Goal: Obtain resource: Download file/media

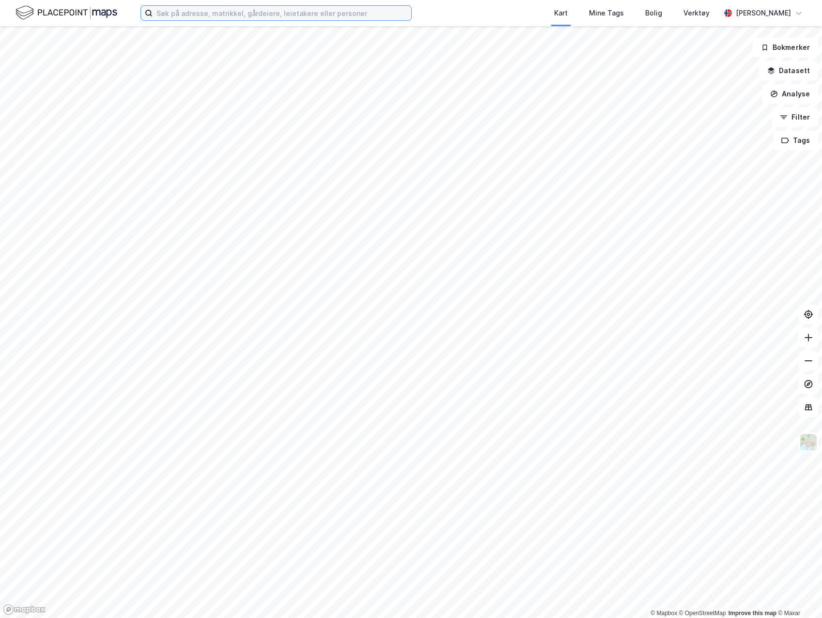
click at [243, 16] on input at bounding box center [281, 13] width 259 height 15
click at [242, 12] on input at bounding box center [281, 13] width 259 height 15
click at [238, 15] on input at bounding box center [281, 13] width 259 height 15
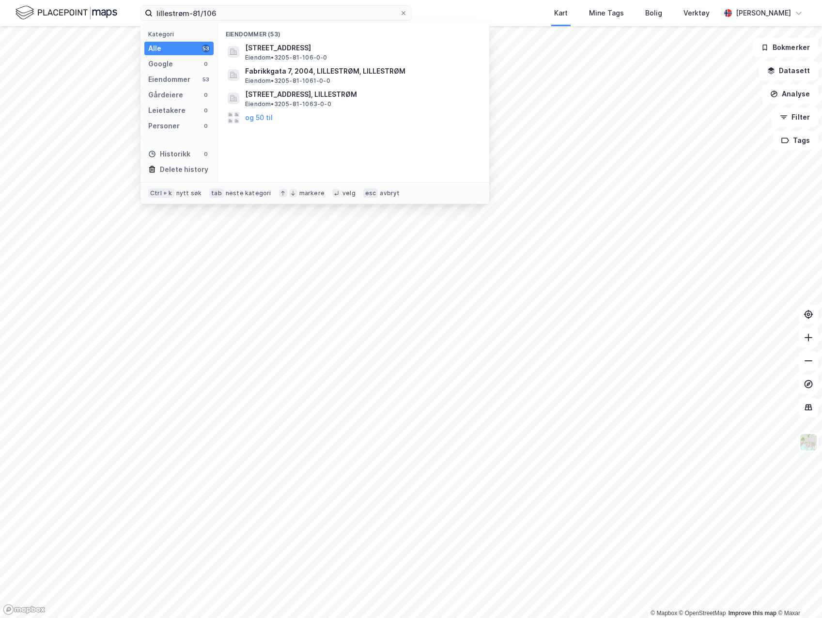
click at [298, 51] on span "[STREET_ADDRESS]" at bounding box center [361, 48] width 232 height 12
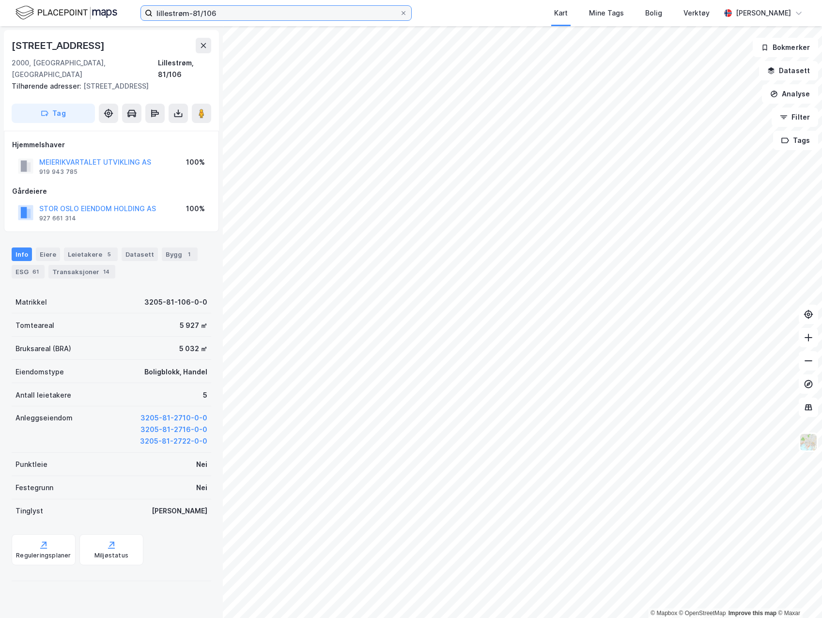
click at [283, 12] on input "lillestrøm-81/106" at bounding box center [275, 13] width 247 height 15
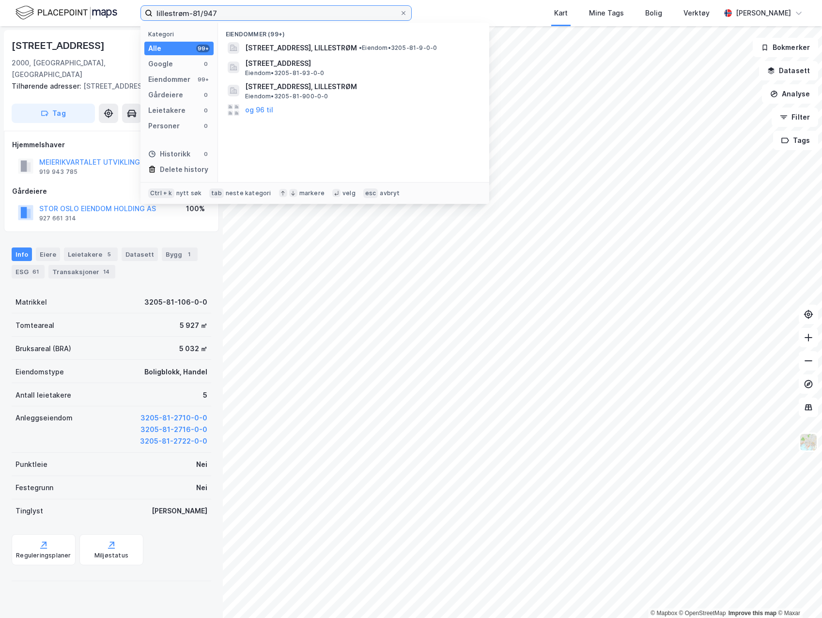
type input "lillestrøm-81/947"
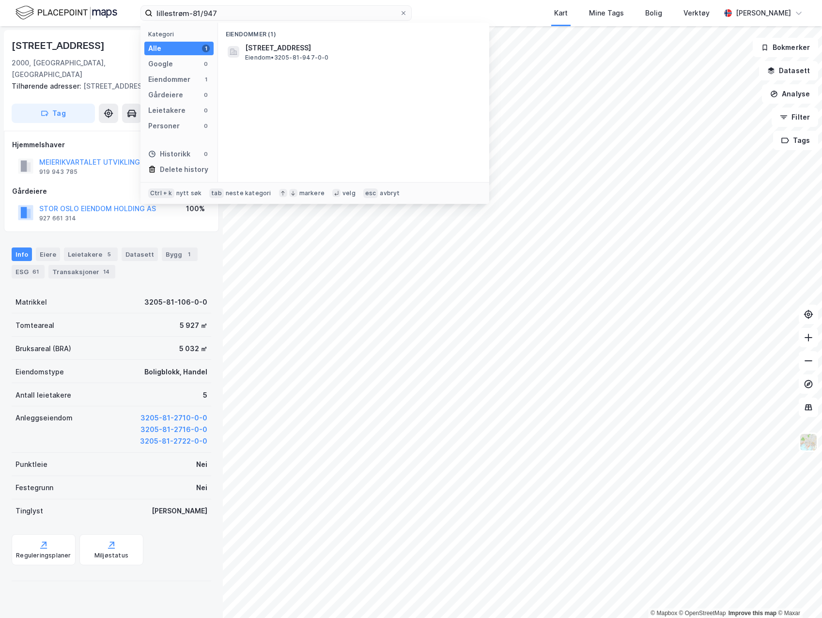
click at [381, 53] on span "[STREET_ADDRESS]" at bounding box center [361, 48] width 232 height 12
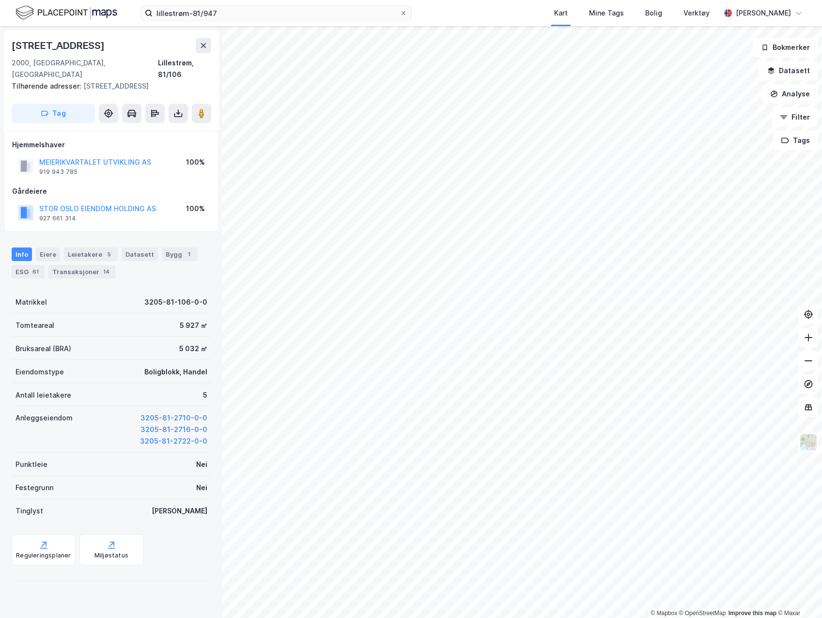
click at [179, 108] on icon at bounding box center [178, 113] width 10 height 10
click at [152, 129] on div "Last ned grunnbok" at bounding box center [130, 133] width 56 height 8
